Goal: Find specific page/section: Find specific page/section

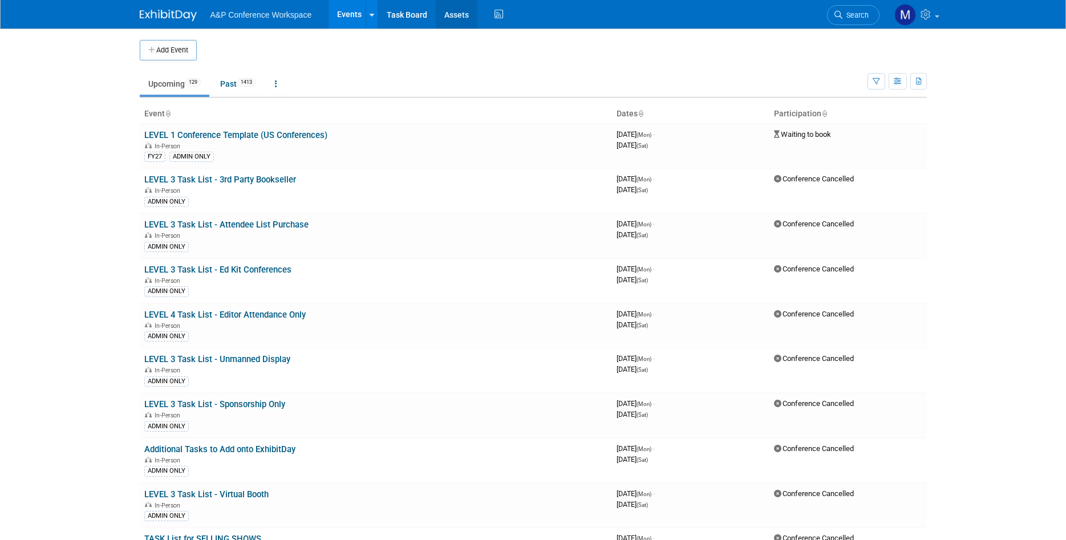
click at [451, 16] on link "Assets" at bounding box center [457, 14] width 42 height 29
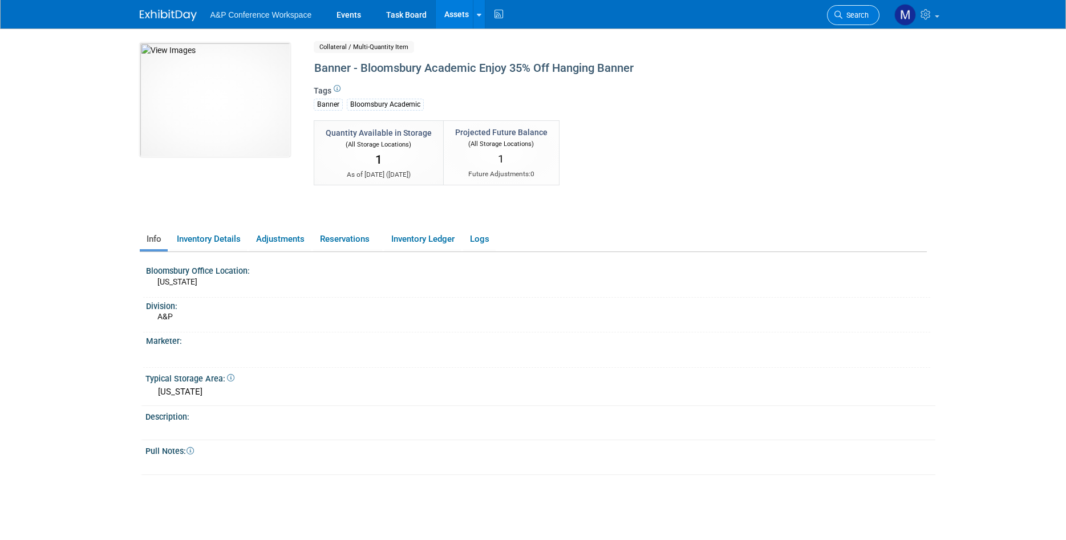
click at [845, 13] on span "Search" at bounding box center [856, 15] width 26 height 9
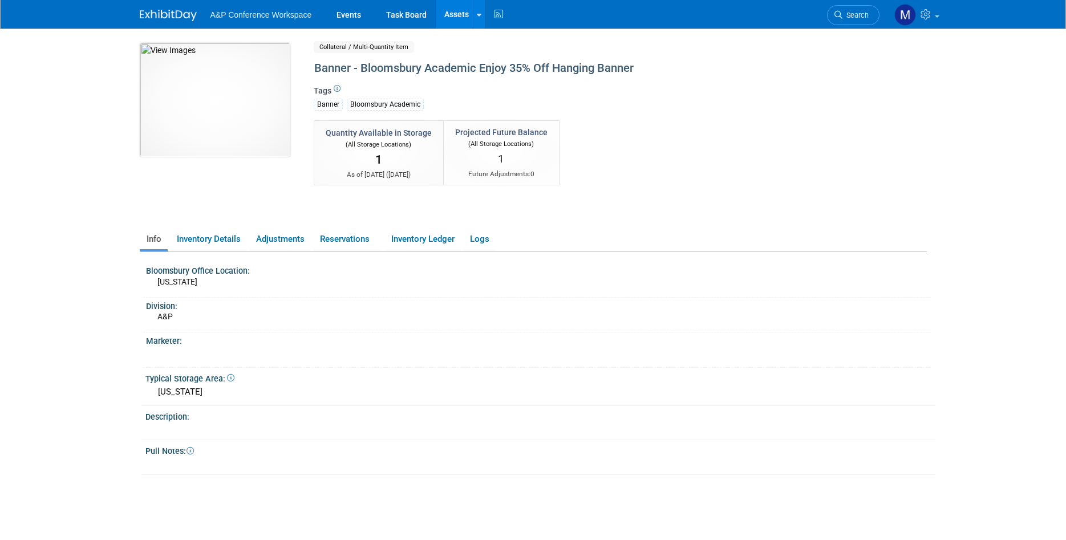
click at [455, 18] on link "Assets" at bounding box center [457, 14] width 42 height 29
